Goal: Information Seeking & Learning: Learn about a topic

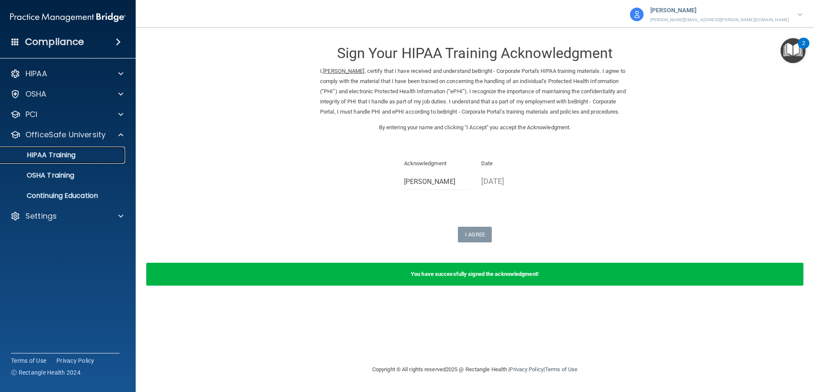
click at [43, 158] on p "HIPAA Training" at bounding box center [41, 155] width 70 height 8
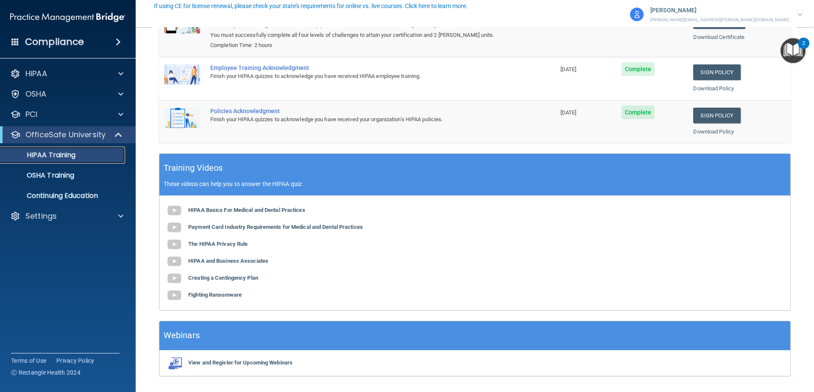
scroll to position [168, 0]
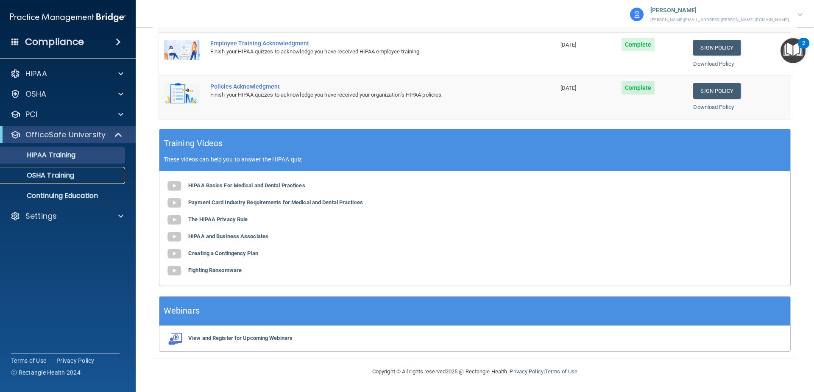
click at [55, 176] on p "OSHA Training" at bounding box center [40, 175] width 69 height 8
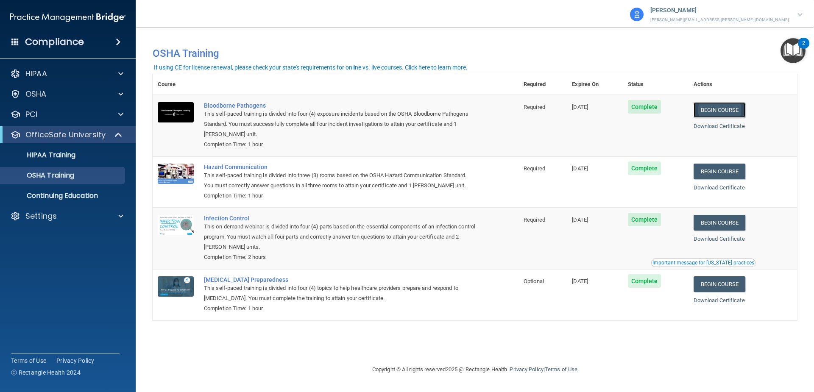
click at [700, 112] on link "Begin Course" at bounding box center [720, 110] width 52 height 16
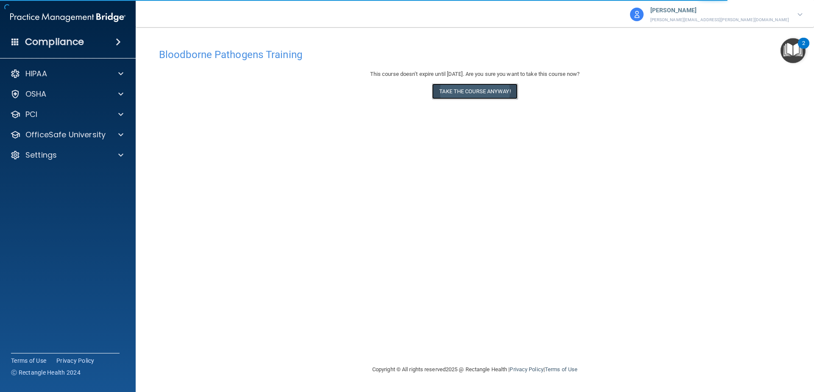
click at [491, 96] on button "Take the course anyway!" at bounding box center [474, 92] width 85 height 16
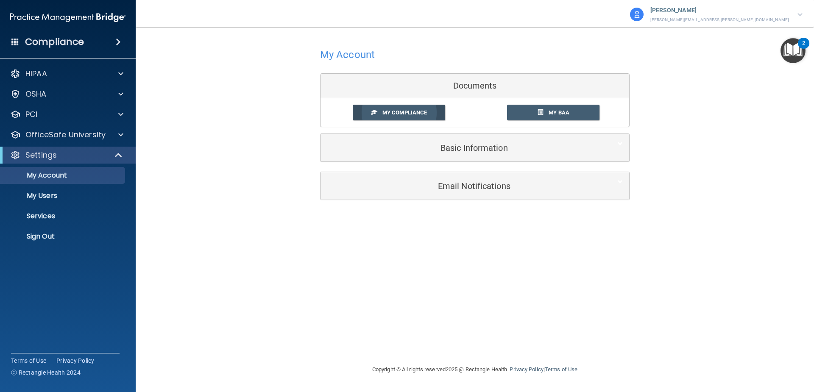
click at [404, 119] on link "My Compliance" at bounding box center [399, 113] width 93 height 16
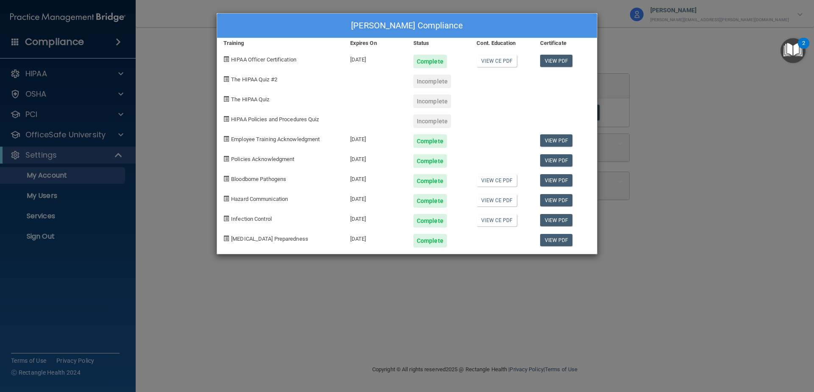
click at [447, 83] on div "Incomplete" at bounding box center [432, 82] width 38 height 14
click at [690, 160] on div "Samantha Leiphardt's Compliance Training Expires On Status Cont. Education Cert…" at bounding box center [407, 196] width 814 height 392
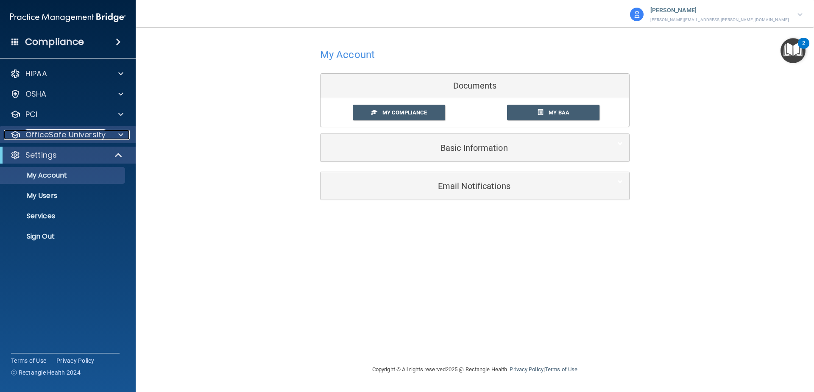
click at [45, 130] on p "OfficeSafe University" at bounding box center [65, 135] width 80 height 10
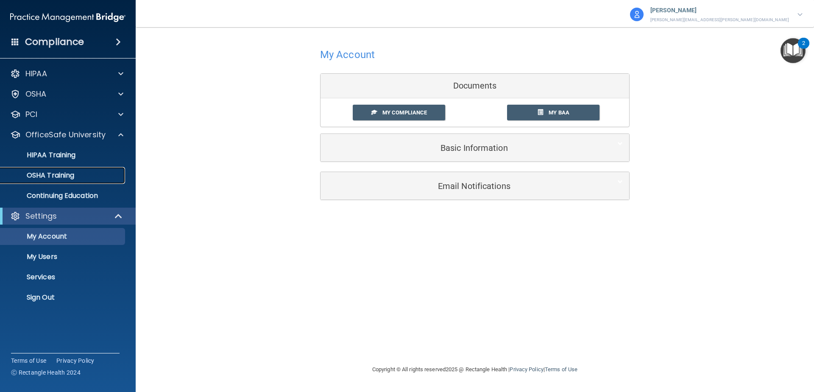
click at [56, 176] on p "OSHA Training" at bounding box center [40, 175] width 69 height 8
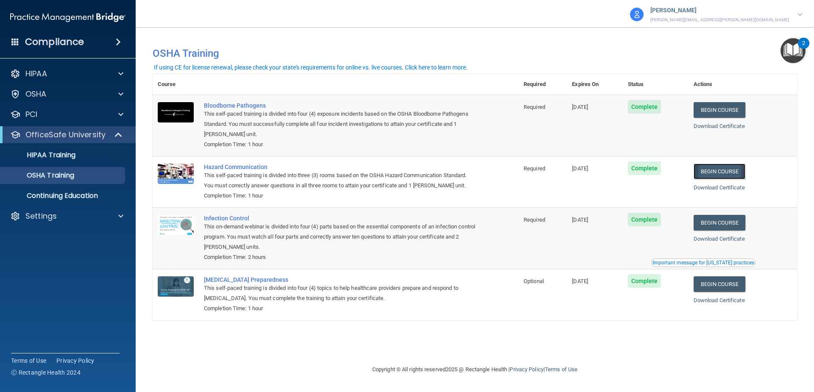
click at [717, 171] on link "Begin Course" at bounding box center [720, 172] width 52 height 16
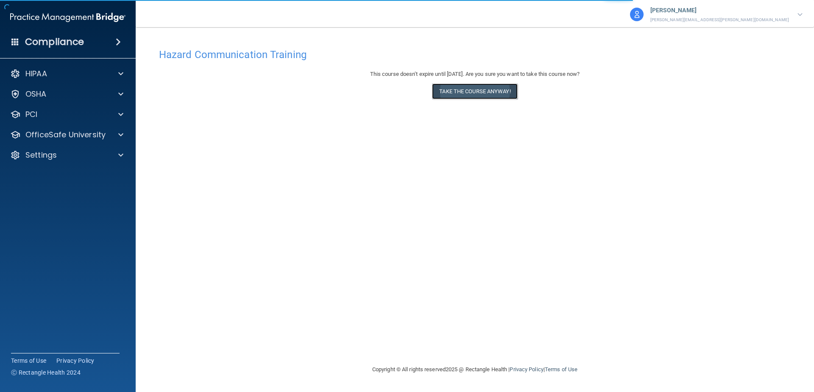
click at [484, 96] on button "Take the course anyway!" at bounding box center [474, 92] width 85 height 16
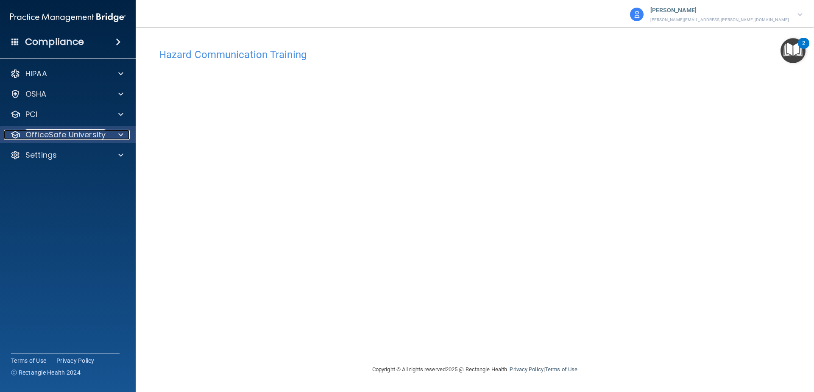
click at [91, 137] on p "OfficeSafe University" at bounding box center [65, 135] width 80 height 10
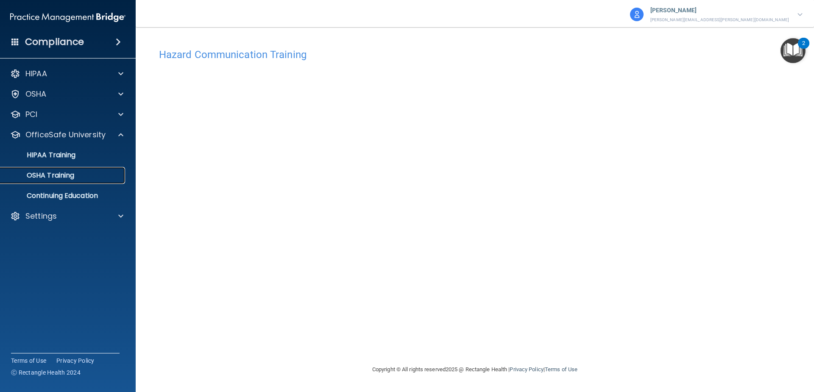
click at [51, 179] on p "OSHA Training" at bounding box center [40, 175] width 69 height 8
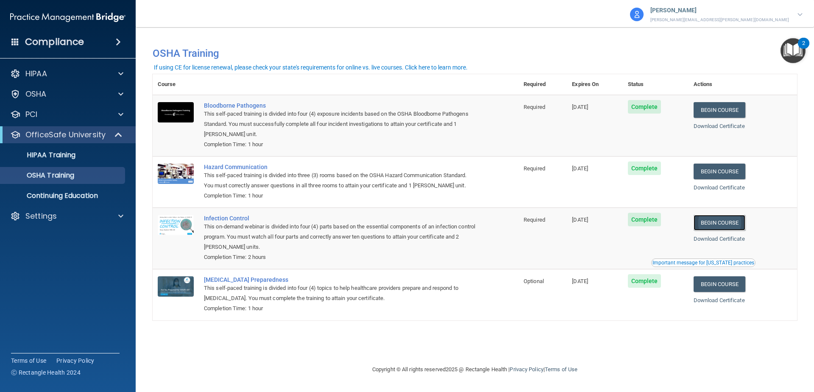
click at [716, 221] on link "Begin Course" at bounding box center [720, 223] width 52 height 16
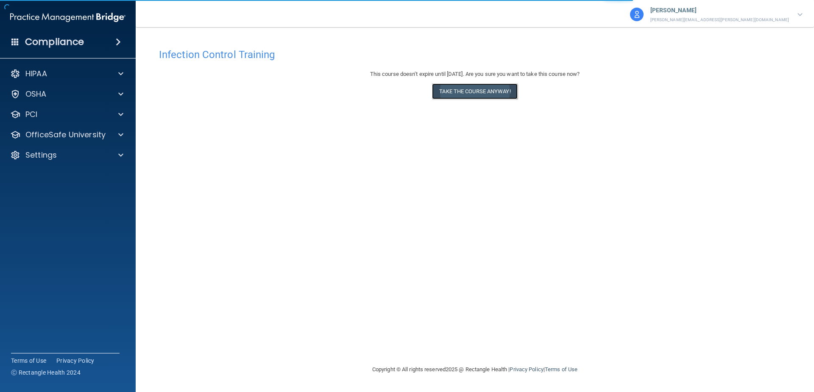
click at [435, 89] on button "Take the course anyway!" at bounding box center [474, 92] width 85 height 16
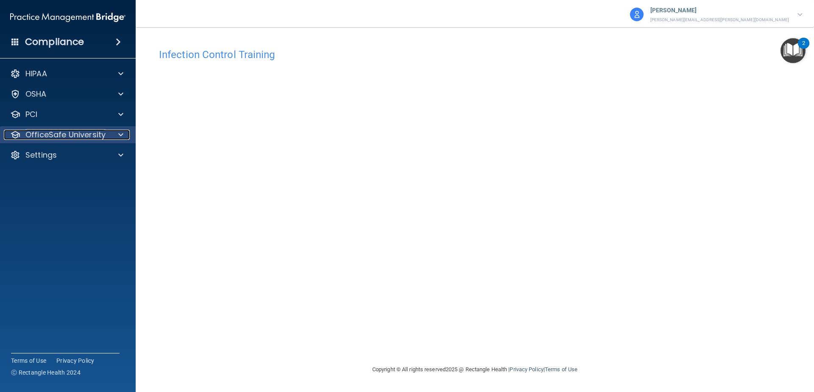
click at [50, 136] on p "OfficeSafe University" at bounding box center [65, 135] width 80 height 10
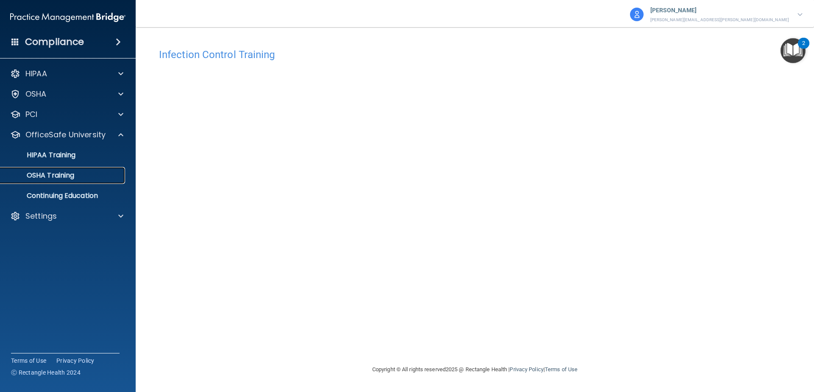
click at [51, 170] on link "OSHA Training" at bounding box center [59, 175] width 134 height 17
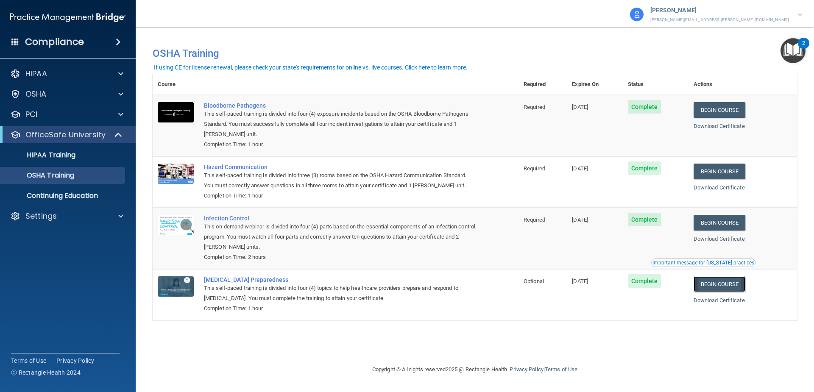
click at [739, 284] on link "Begin Course" at bounding box center [720, 284] width 52 height 16
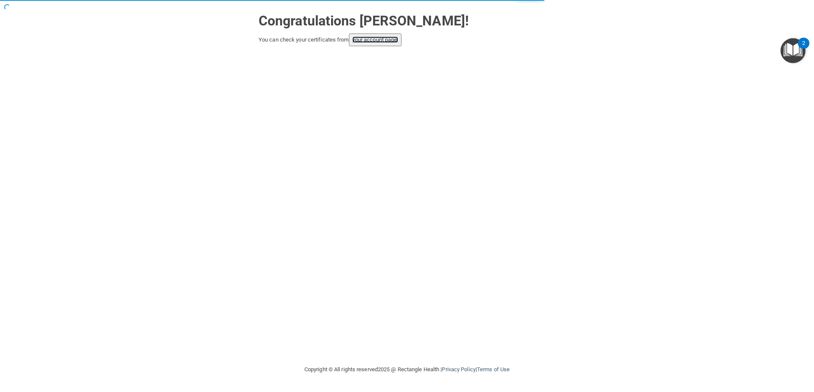
click at [372, 39] on link "your account page!" at bounding box center [375, 39] width 46 height 6
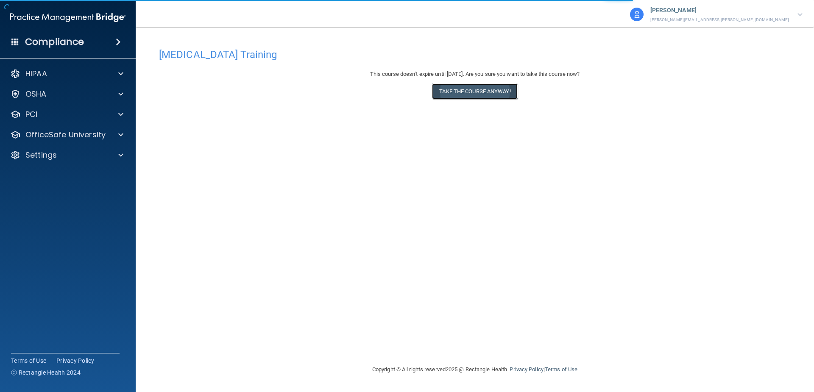
click at [497, 97] on button "Take the course anyway!" at bounding box center [474, 92] width 85 height 16
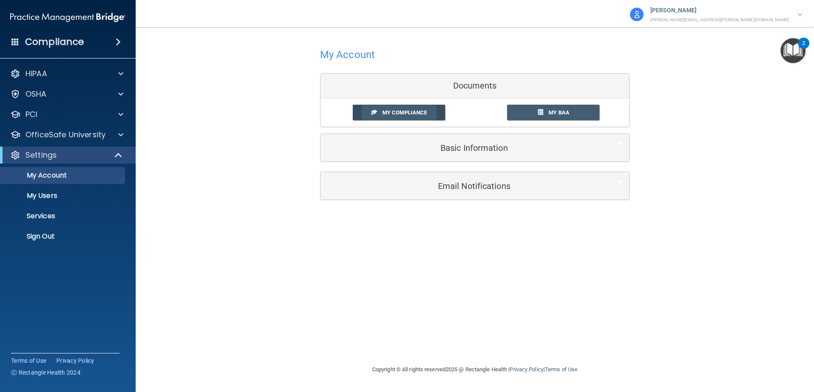
click at [409, 113] on span "My Compliance" at bounding box center [404, 112] width 45 height 6
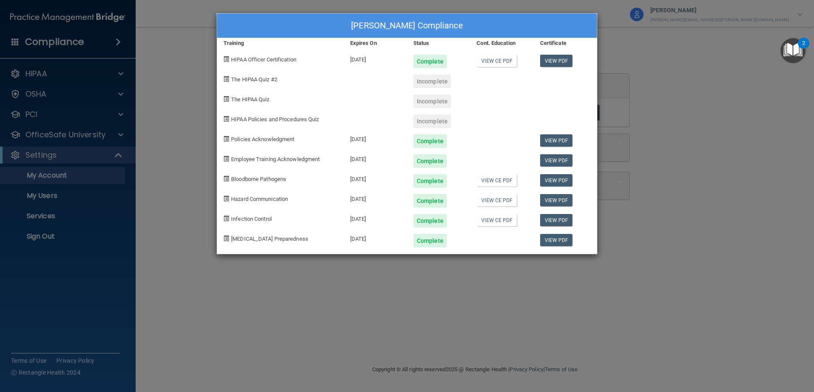
click at [415, 72] on div "Incomplete" at bounding box center [438, 78] width 63 height 20
click at [423, 86] on div "Incomplete" at bounding box center [432, 82] width 38 height 14
click at [427, 305] on div "Samantha Leiphardt's Compliance Training Expires On Status Cont. Education Cert…" at bounding box center [407, 196] width 814 height 392
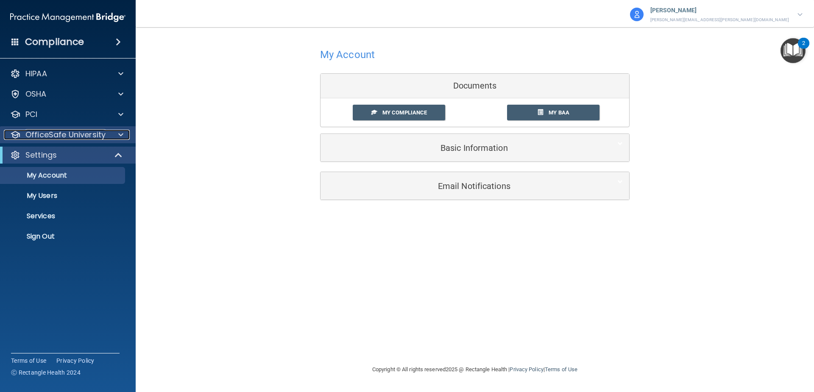
click at [59, 137] on p "OfficeSafe University" at bounding box center [65, 135] width 80 height 10
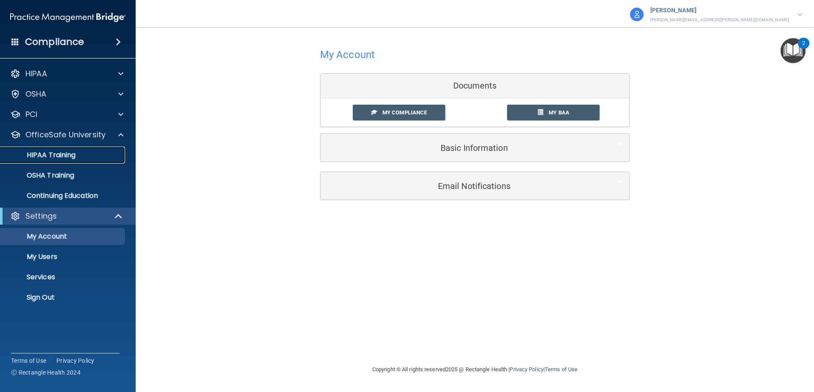
click at [36, 153] on p "HIPAA Training" at bounding box center [41, 155] width 70 height 8
